Goal: Book appointment/travel/reservation

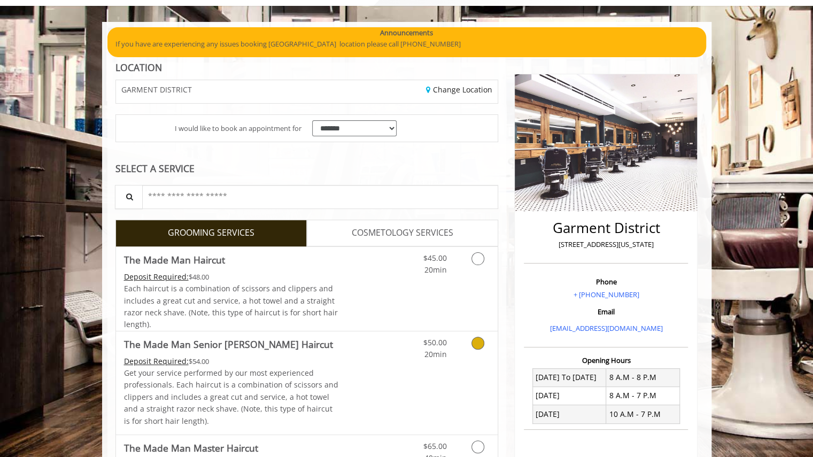
scroll to position [60, 0]
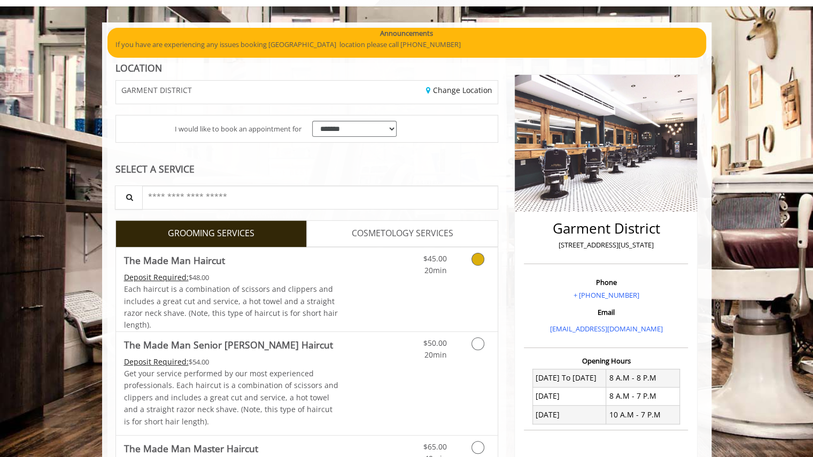
click at [281, 260] on span "The Made Man Haircut" at bounding box center [231, 260] width 215 height 15
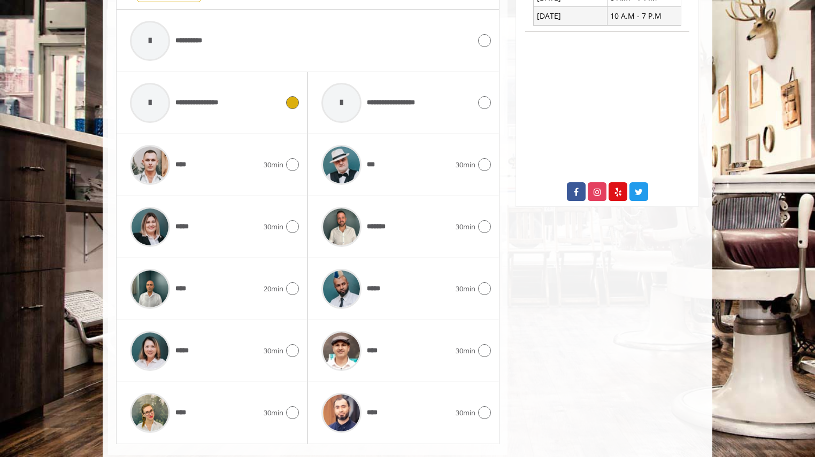
scroll to position [479, 0]
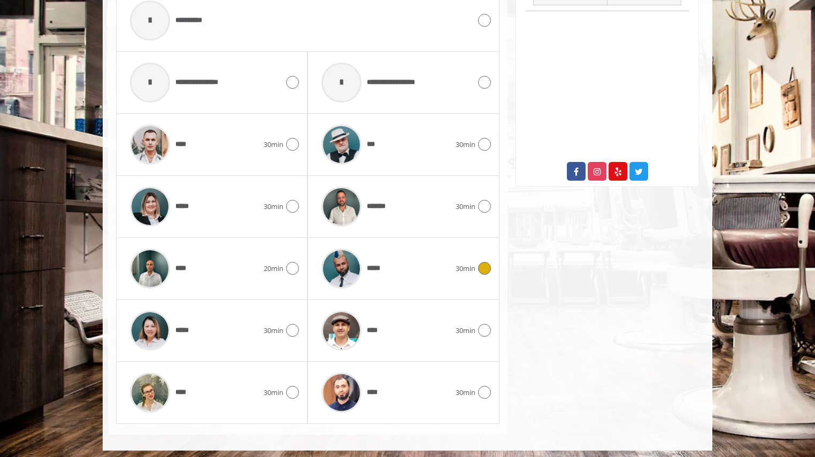
click at [443, 257] on div "*****" at bounding box center [385, 268] width 139 height 51
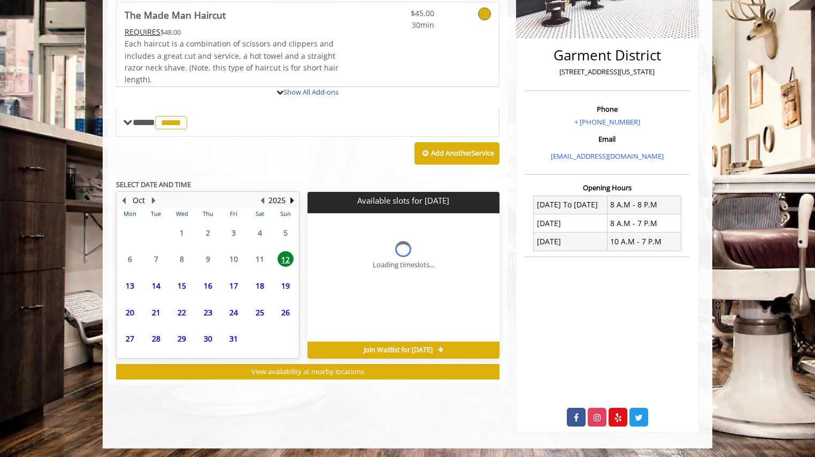
scroll to position [283, 0]
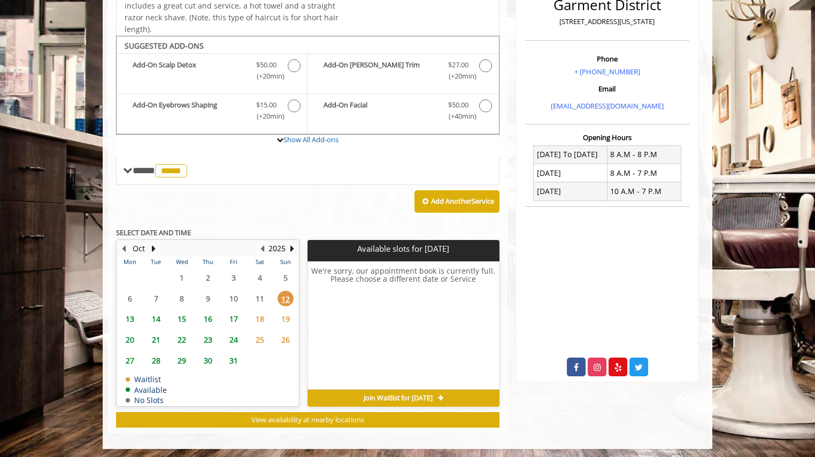
click at [179, 318] on span "15" at bounding box center [182, 319] width 16 height 16
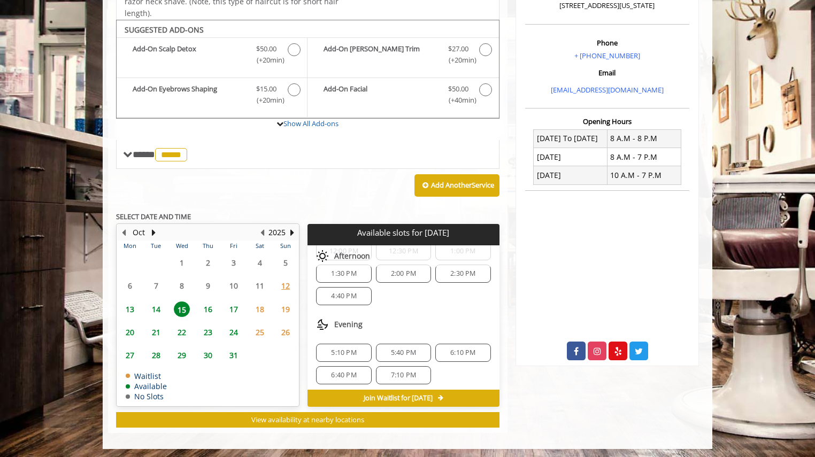
scroll to position [135, 0]
click at [350, 292] on span "4:40 PM" at bounding box center [343, 296] width 25 height 9
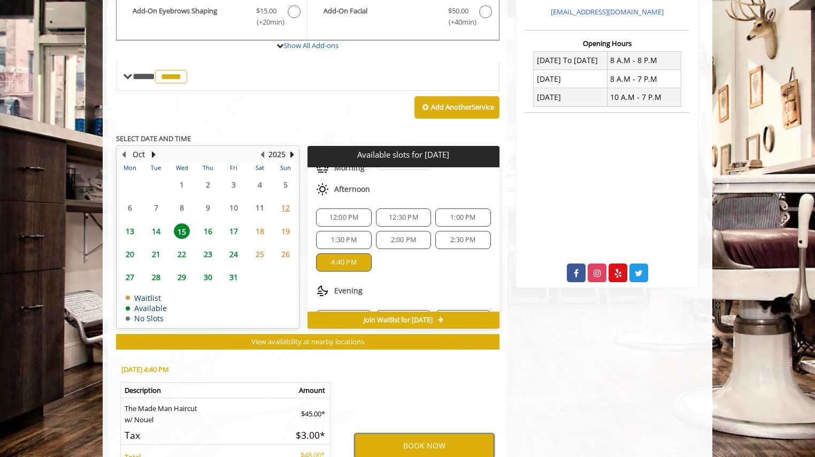
scroll to position [492, 0]
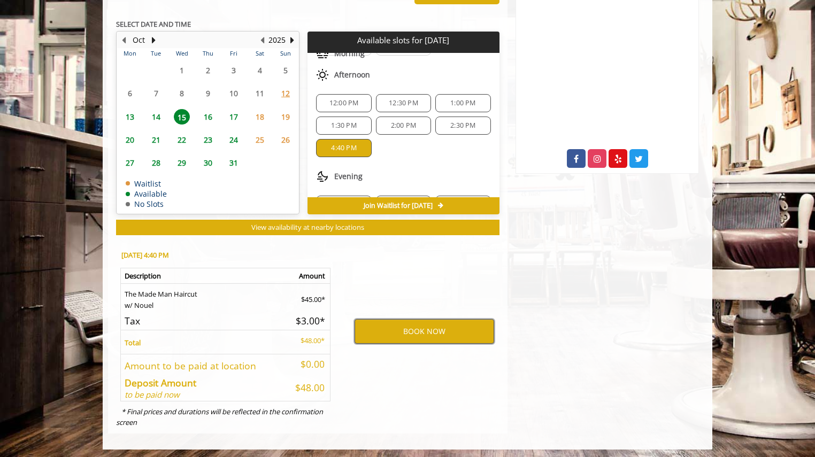
click at [414, 326] on button "BOOK NOW" at bounding box center [424, 331] width 140 height 25
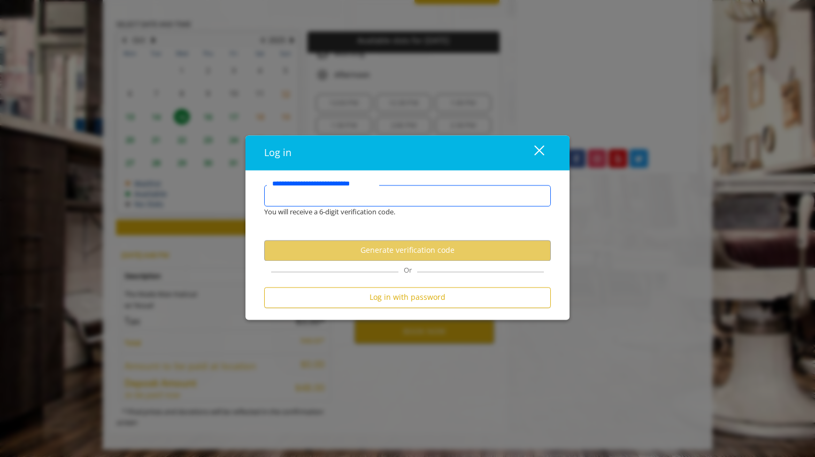
click at [329, 199] on input "**********" at bounding box center [407, 195] width 287 height 21
type input "*"
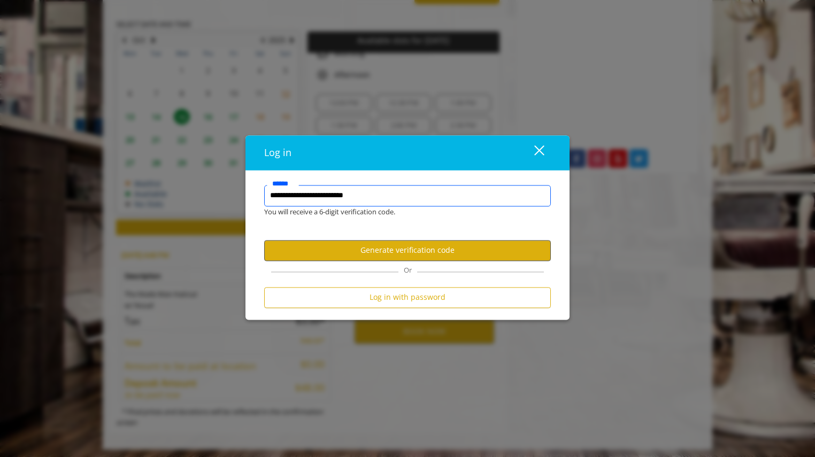
type input "**********"
click at [380, 251] on button "Generate verification code" at bounding box center [407, 250] width 287 height 21
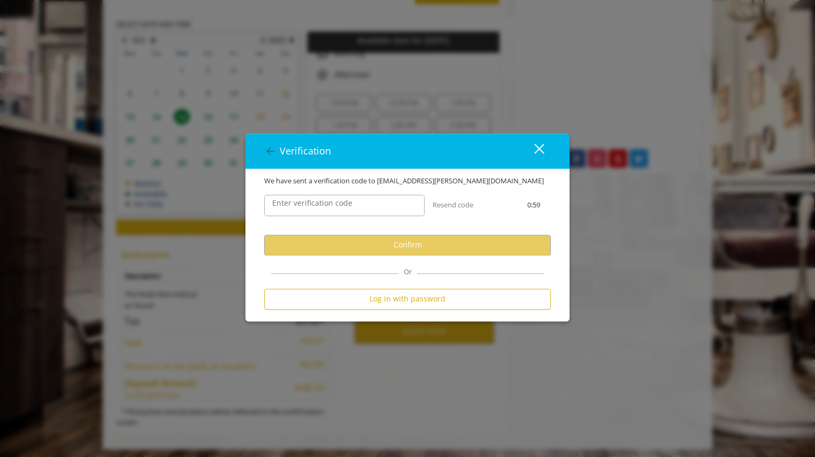
scroll to position [0, 0]
click at [327, 210] on input "Enter verification code" at bounding box center [344, 205] width 160 height 21
paste input "******"
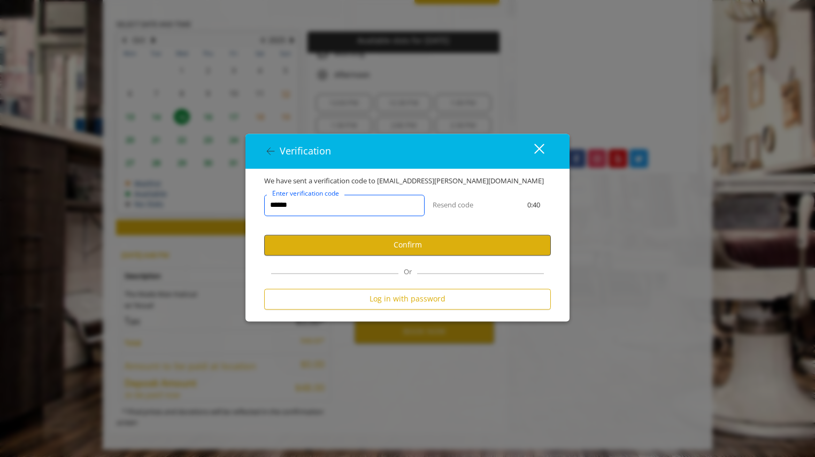
type input "******"
click at [342, 245] on button "Confirm" at bounding box center [407, 245] width 287 height 21
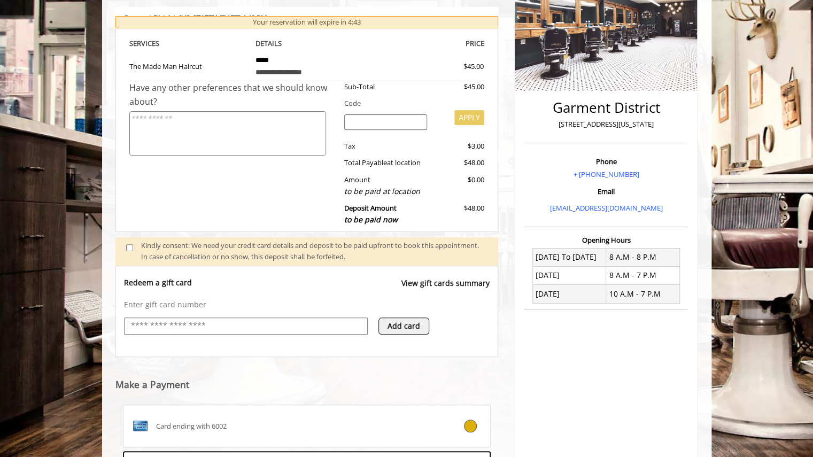
scroll to position [182, 0]
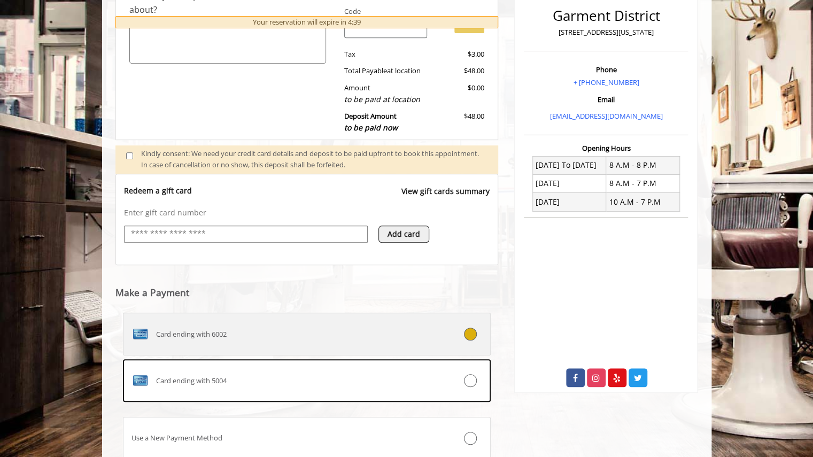
click at [267, 331] on div "Card ending with 6002" at bounding box center [277, 334] width 306 height 17
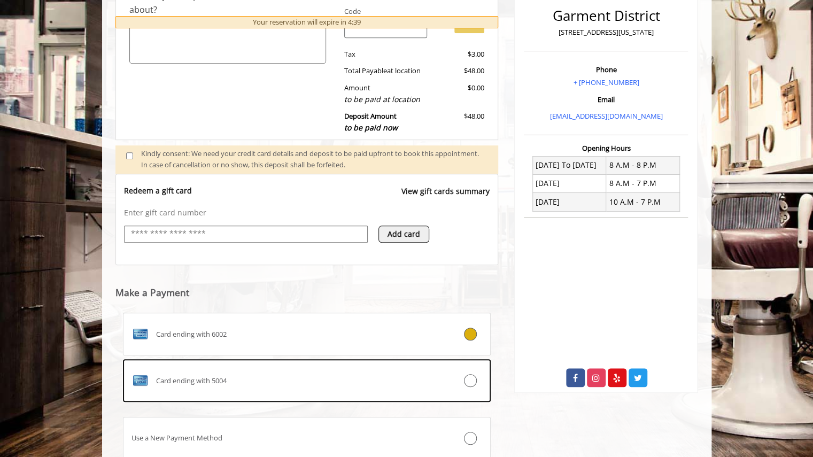
scroll to position [281, 0]
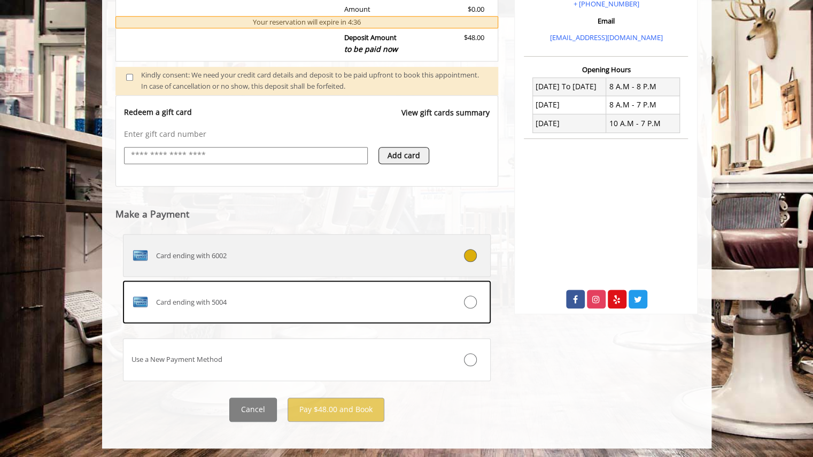
click at [269, 247] on div "Card ending with 6002" at bounding box center [277, 255] width 306 height 17
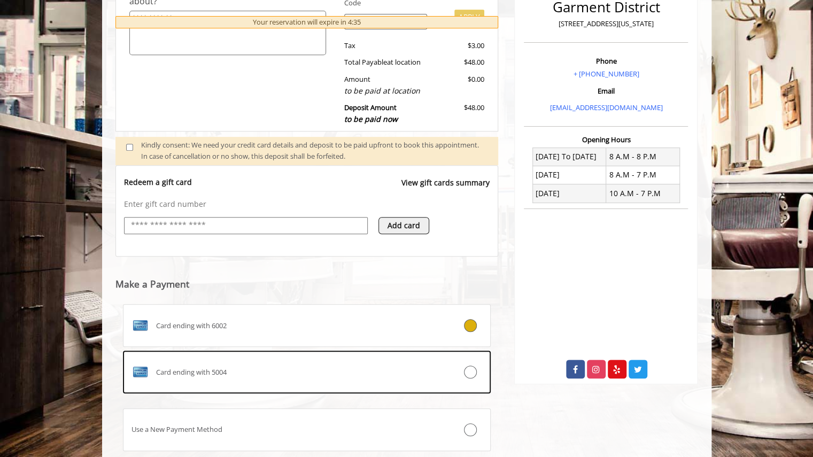
scroll to position [351, 0]
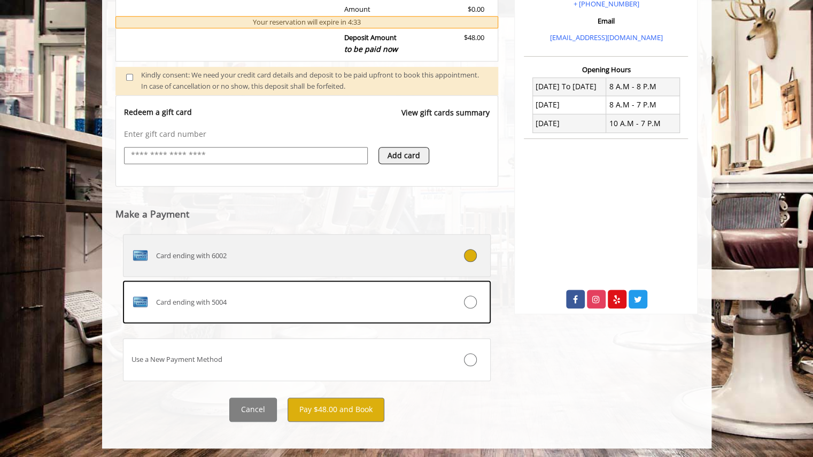
click at [473, 249] on icon at bounding box center [470, 255] width 13 height 13
click at [483, 260] on div at bounding box center [459, 255] width 61 height 13
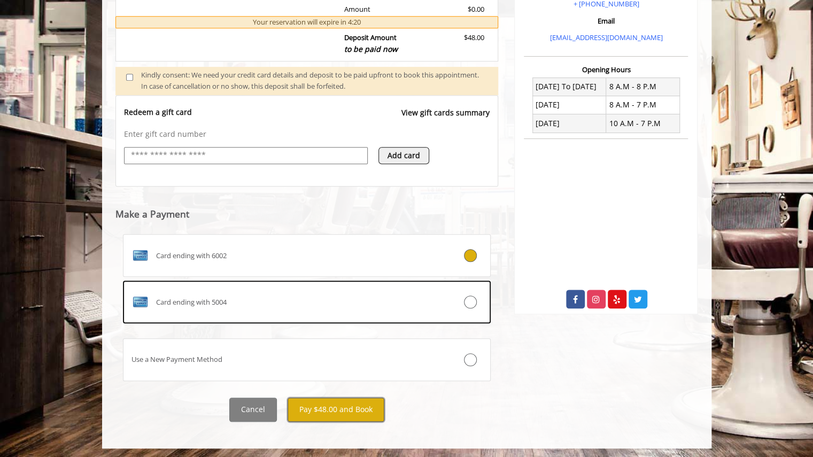
click at [354, 409] on button "Pay $48.00 and Book" at bounding box center [336, 410] width 97 height 24
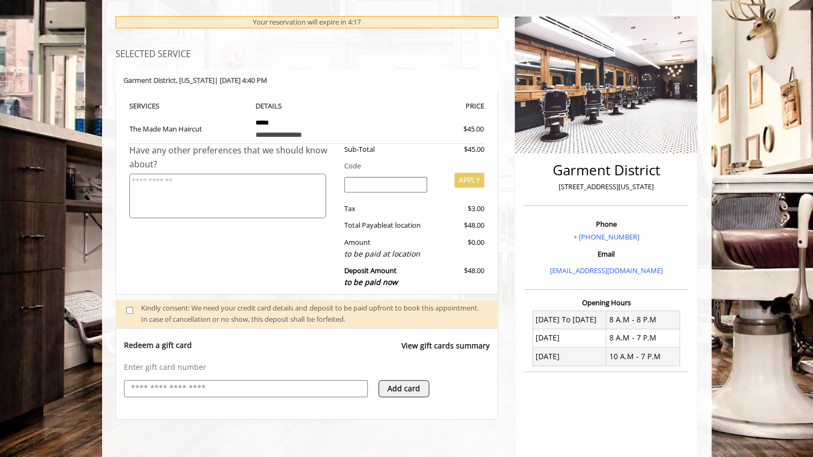
scroll to position [0, 0]
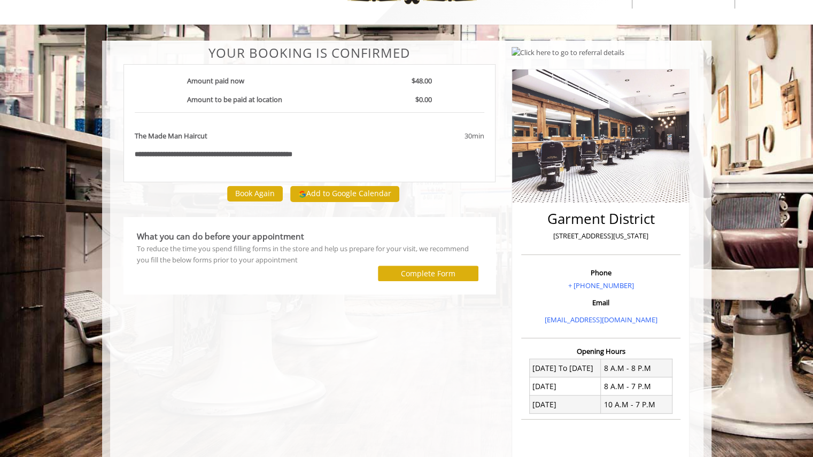
scroll to position [41, 0]
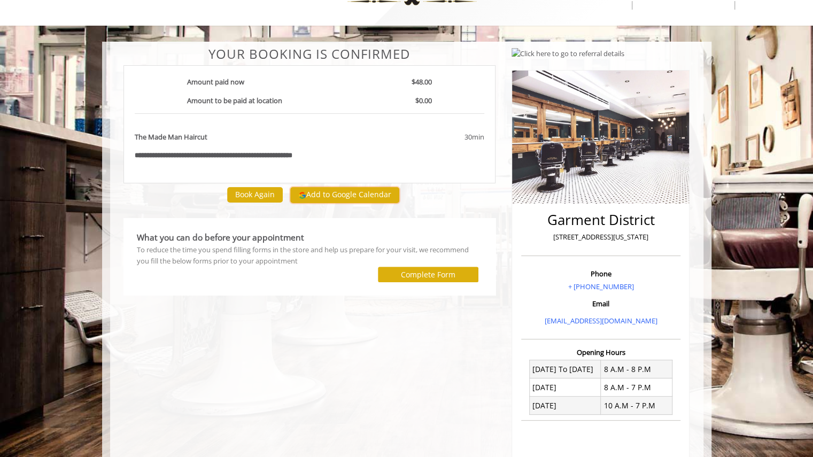
click at [338, 191] on button "Add to Google Calendar" at bounding box center [344, 195] width 109 height 16
